Goal: Find specific page/section: Find specific page/section

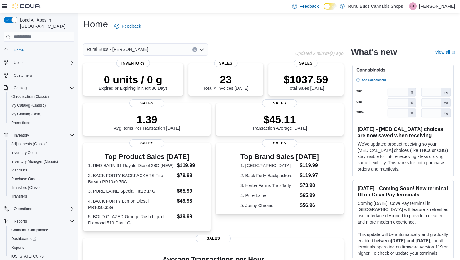
click at [203, 48] on icon "Open list of options" at bounding box center [201, 49] width 5 height 5
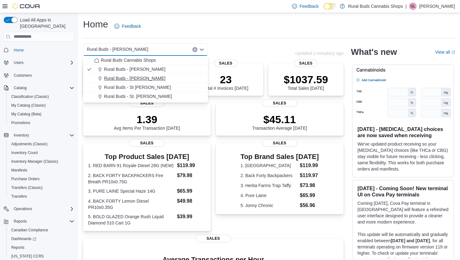
click at [136, 78] on span "Rural Buds - [PERSON_NAME]" at bounding box center [135, 78] width 62 height 6
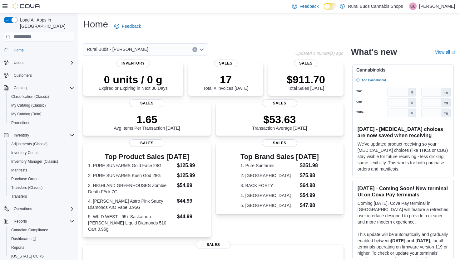
click at [201, 48] on icon "Open list of options" at bounding box center [201, 49] width 5 height 5
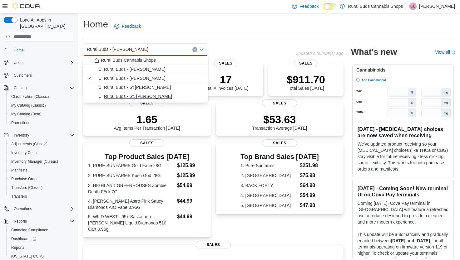
click at [144, 97] on span "Rural Buds - St. [PERSON_NAME]" at bounding box center [138, 96] width 68 height 6
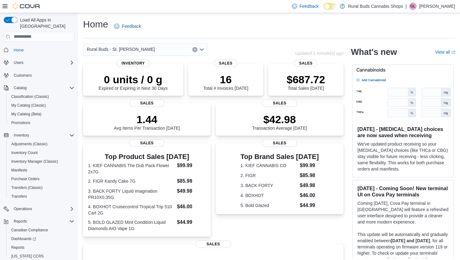
click at [202, 49] on icon "Open list of options" at bounding box center [201, 49] width 5 height 5
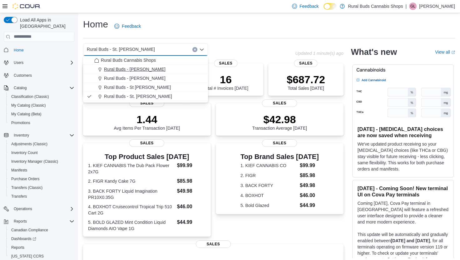
click at [133, 69] on span "Rural Buds - [PERSON_NAME]" at bounding box center [135, 69] width 62 height 6
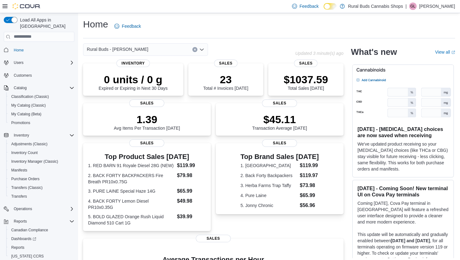
click at [201, 50] on icon "Open list of options" at bounding box center [202, 49] width 4 height 2
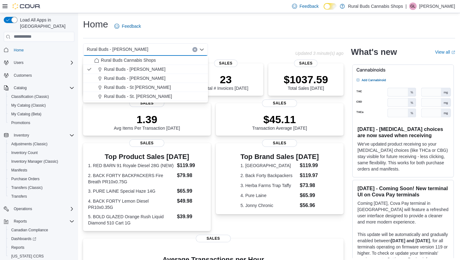
click at [148, 89] on span "Rural Buds - St [PERSON_NAME]" at bounding box center [137, 87] width 67 height 6
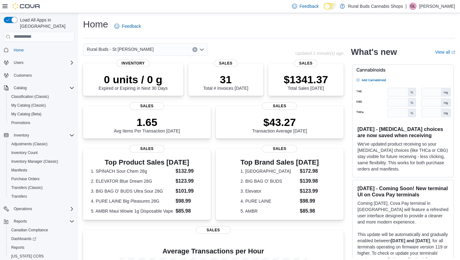
click at [203, 49] on icon "Open list of options" at bounding box center [202, 49] width 4 height 2
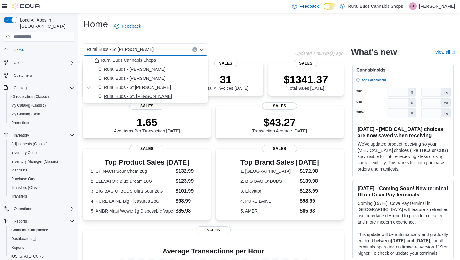
click at [140, 96] on span "Rural Buds - St. [PERSON_NAME]" at bounding box center [138, 96] width 68 height 6
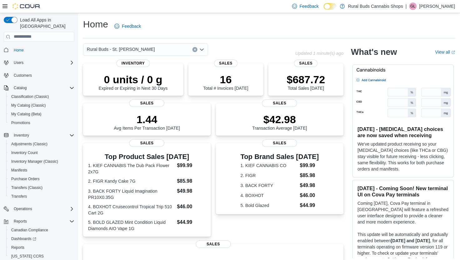
click at [201, 50] on icon "Open list of options" at bounding box center [202, 49] width 4 height 2
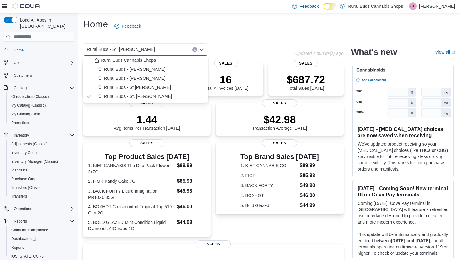
click at [135, 79] on span "Rural Buds - [PERSON_NAME]" at bounding box center [135, 78] width 62 height 6
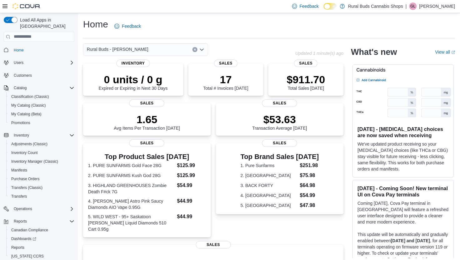
click at [208, 26] on div "Home Feedback" at bounding box center [269, 26] width 372 height 16
